Goal: Task Accomplishment & Management: Manage account settings

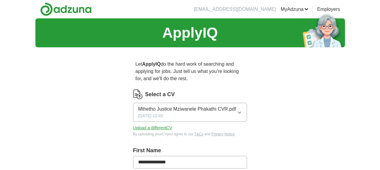
click at [156, 130] on button "Upload a different CV" at bounding box center [152, 128] width 39 height 6
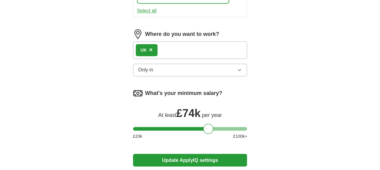
scroll to position [451, 0]
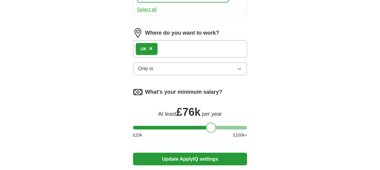
click at [211, 128] on div at bounding box center [211, 128] width 10 height 10
click at [238, 68] on icon "button" at bounding box center [239, 69] width 3 height 2
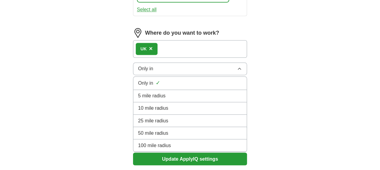
click at [163, 118] on span "25 mile radius" at bounding box center [153, 120] width 30 height 7
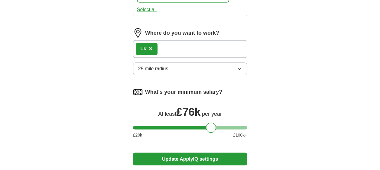
click at [160, 48] on div "UK ×" at bounding box center [190, 49] width 114 height 18
drag, startPoint x: 160, startPoint y: 48, endPoint x: 152, endPoint y: 48, distance: 8.5
click at [152, 48] on span "×" at bounding box center [151, 48] width 4 height 7
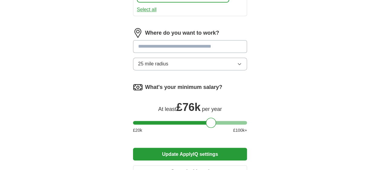
click at [159, 45] on input at bounding box center [190, 46] width 114 height 13
type input "**"
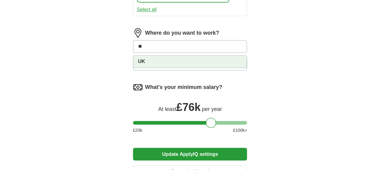
click at [146, 58] on li "UK" at bounding box center [190, 62] width 114 height 12
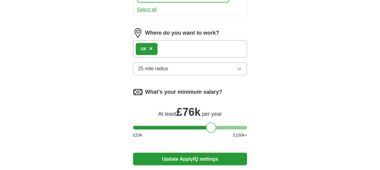
click at [199, 52] on div "UK ×" at bounding box center [190, 49] width 114 height 18
click at [174, 49] on div "UK ×" at bounding box center [190, 49] width 114 height 18
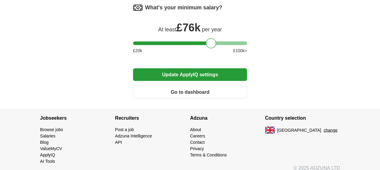
scroll to position [540, 0]
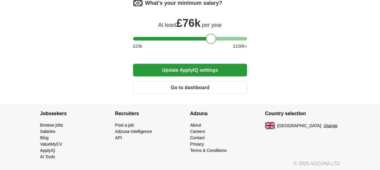
click at [183, 70] on button "Update ApplyIQ settings" at bounding box center [190, 70] width 114 height 13
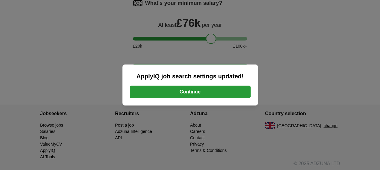
click at [199, 95] on button "Continue" at bounding box center [190, 92] width 121 height 13
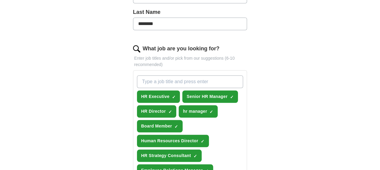
scroll to position [181, 0]
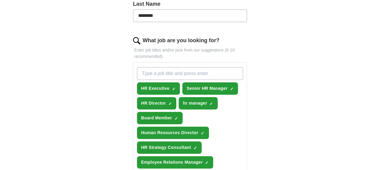
click at [152, 73] on input "What job are you looking for?" at bounding box center [190, 73] width 106 height 13
type input "HR Business Partner"
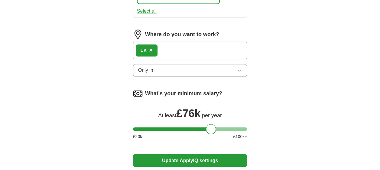
scroll to position [459, 0]
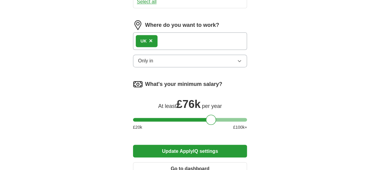
click at [197, 148] on button "Update ApplyIQ settings" at bounding box center [190, 151] width 114 height 13
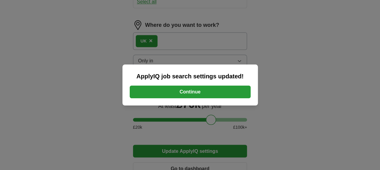
click at [188, 93] on button "Continue" at bounding box center [190, 92] width 121 height 13
